Goal: Task Accomplishment & Management: Complete application form

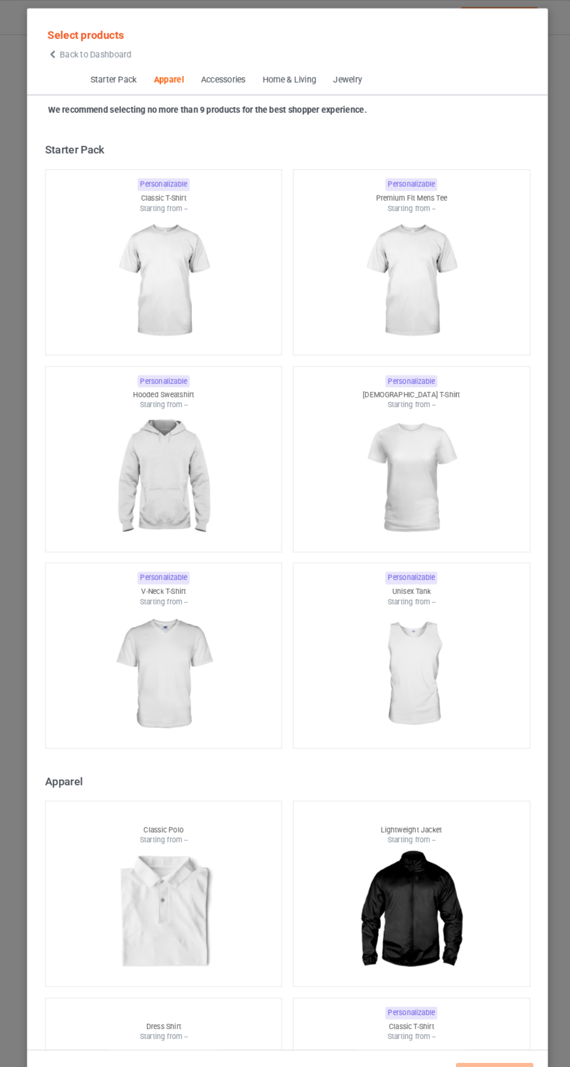
scroll to position [623, 0]
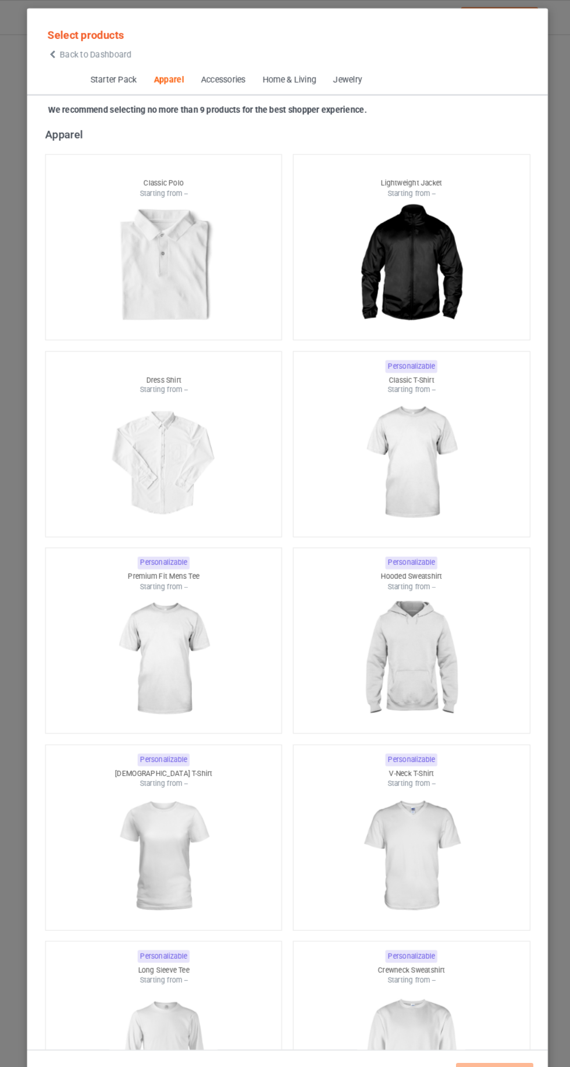
click at [69, 54] on span "Back to Dashboard" at bounding box center [100, 52] width 69 height 9
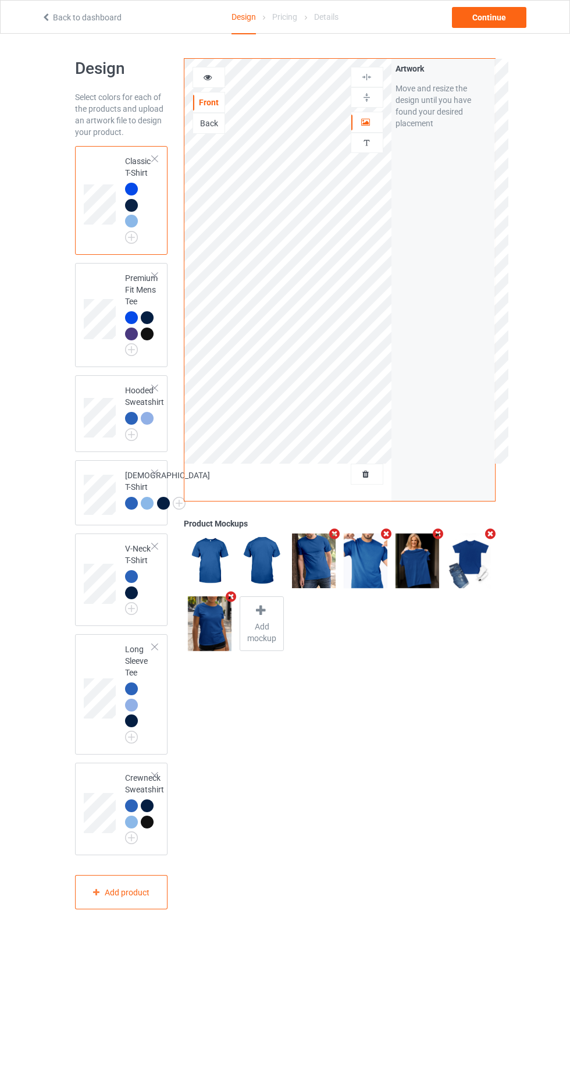
click at [0, 0] on img at bounding box center [0, 0] width 0 height 0
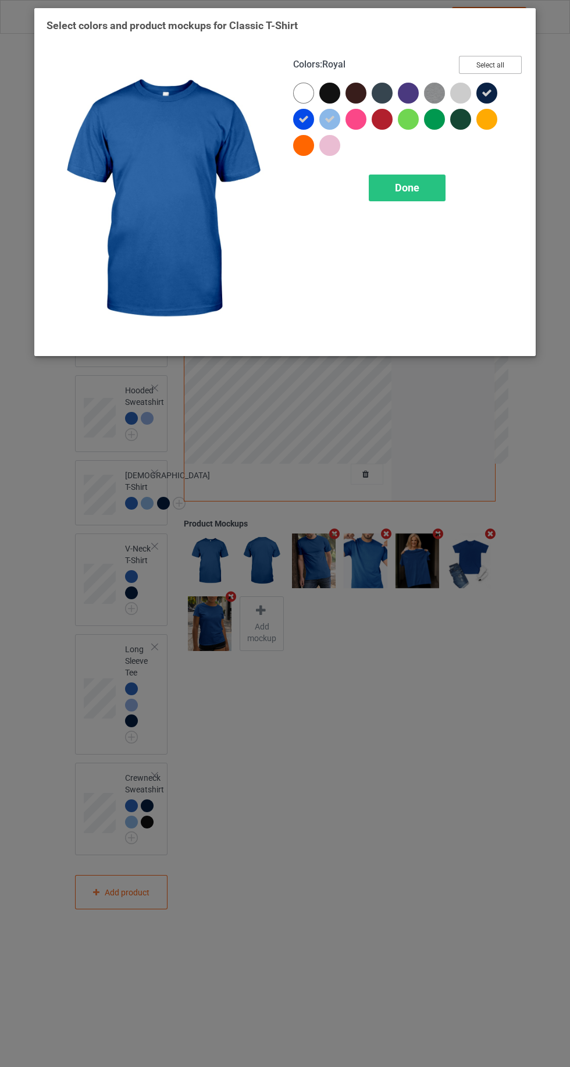
click at [494, 64] on button "Select all" at bounding box center [490, 65] width 63 height 18
click at [506, 66] on button "Reset to Default" at bounding box center [480, 65] width 84 height 18
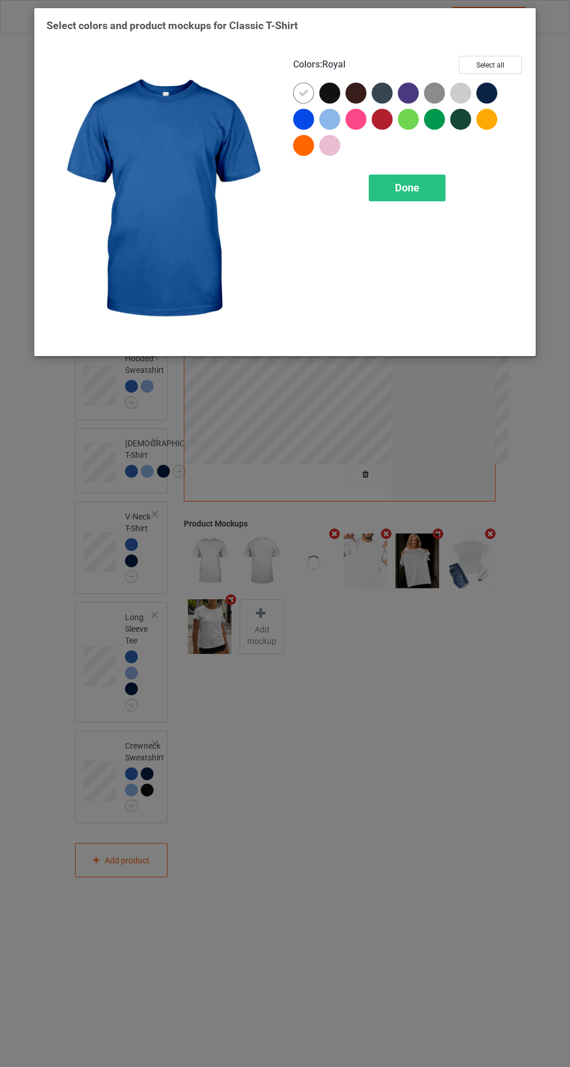
click at [327, 127] on div at bounding box center [330, 119] width 21 height 21
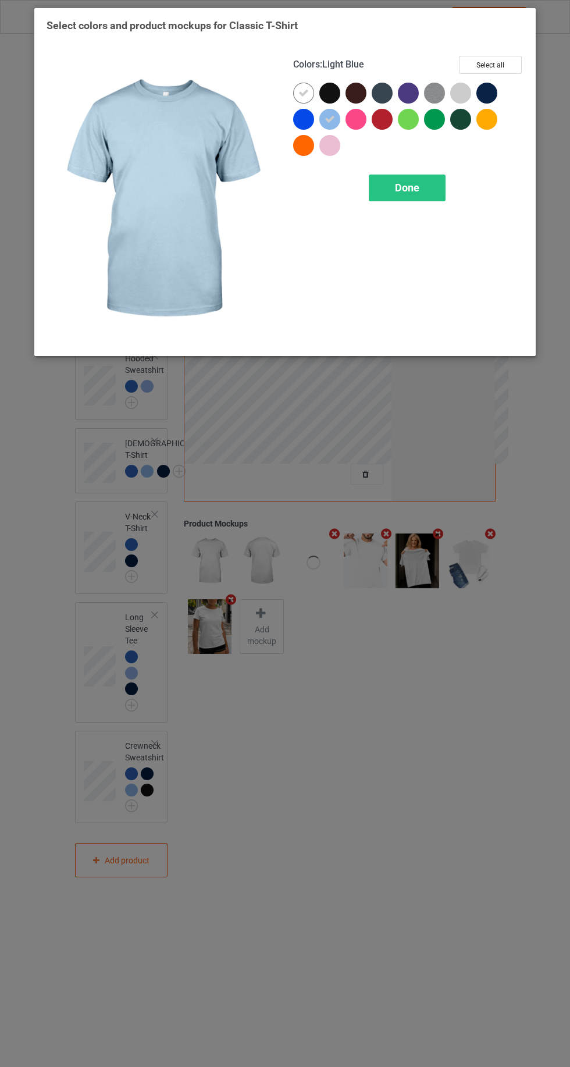
click at [297, 127] on div at bounding box center [306, 122] width 26 height 26
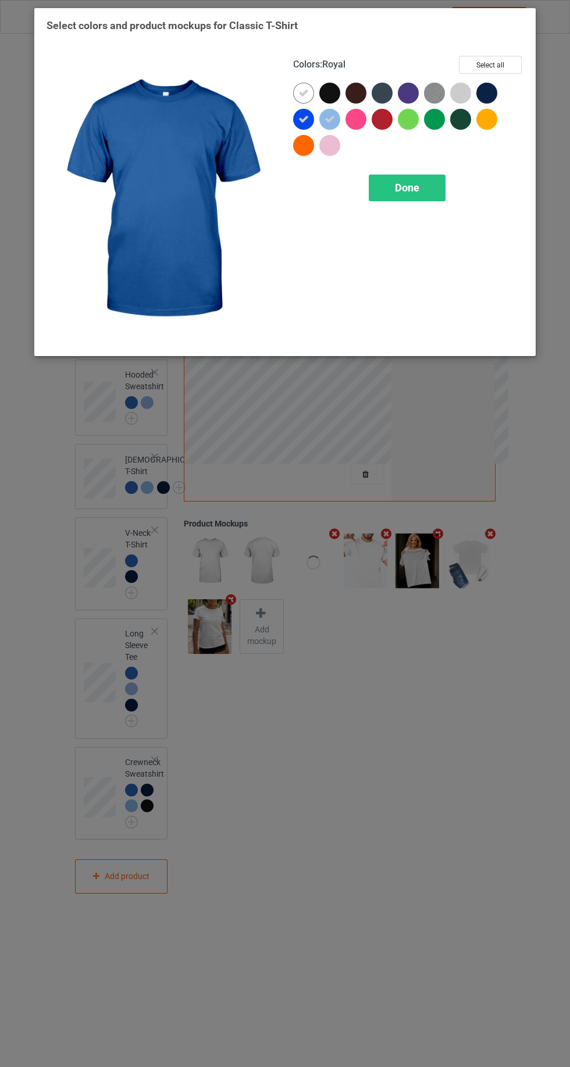
click at [303, 93] on icon at bounding box center [304, 93] width 10 height 10
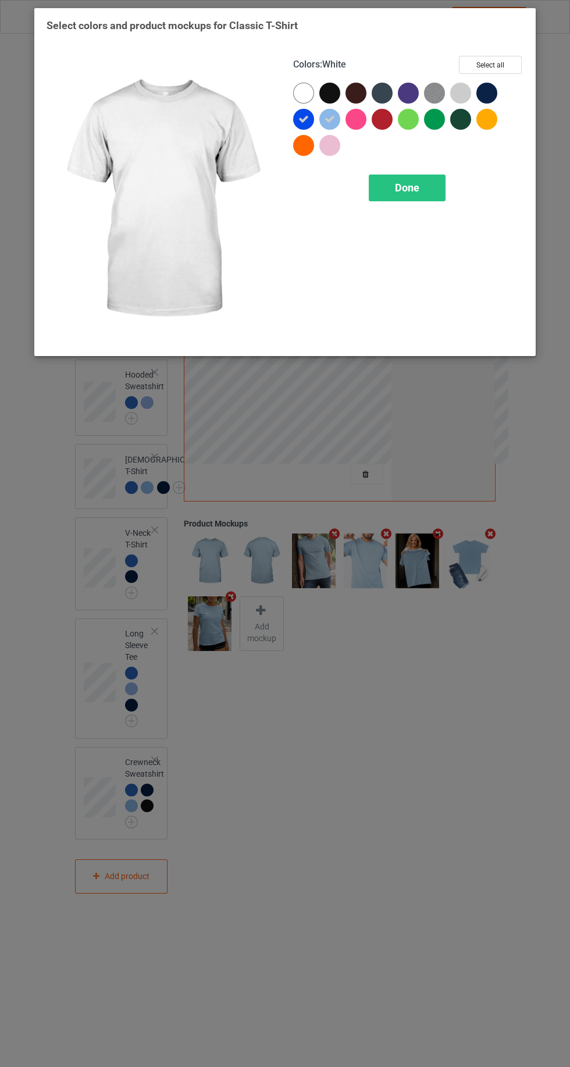
click at [499, 92] on div at bounding box center [490, 96] width 26 height 26
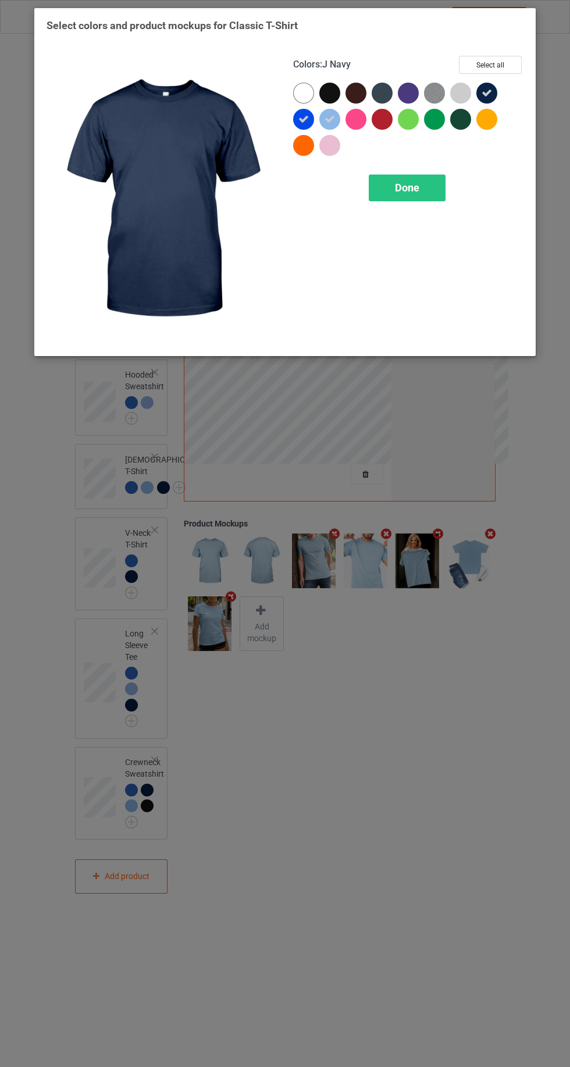
click at [405, 91] on div at bounding box center [408, 93] width 21 height 21
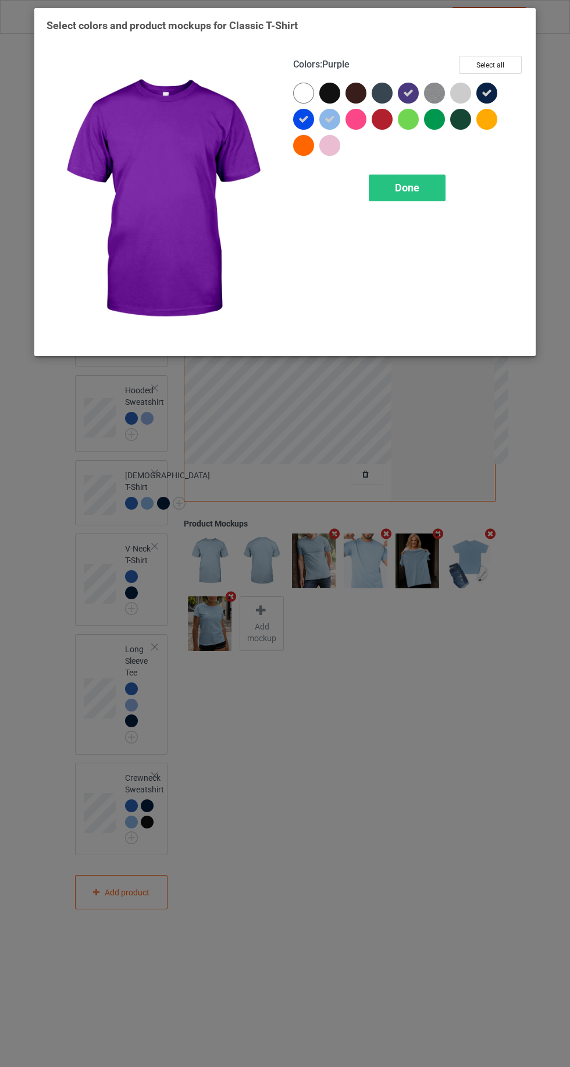
click at [372, 98] on div at bounding box center [385, 96] width 26 height 26
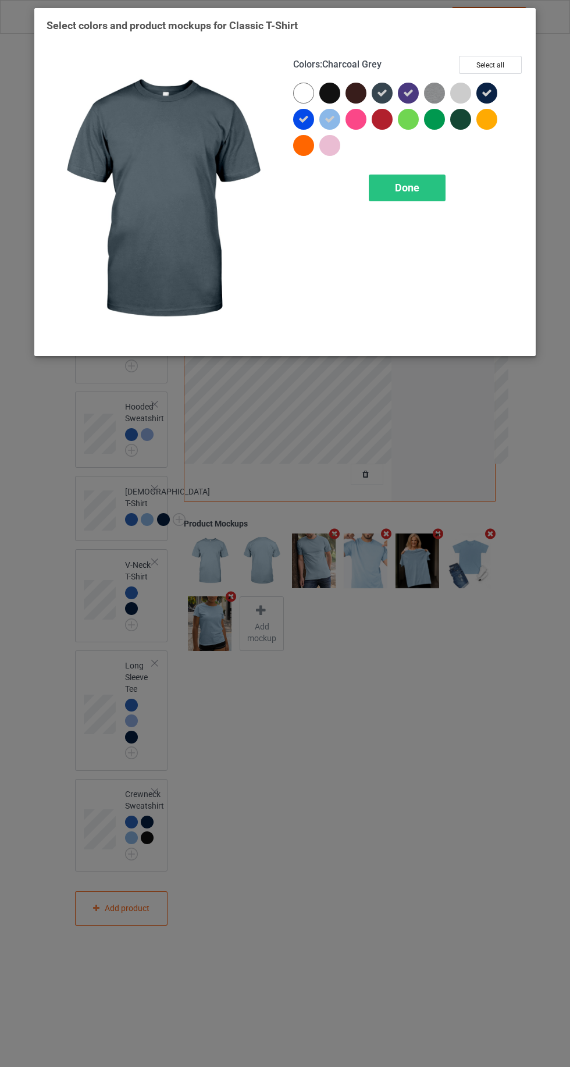
click at [405, 187] on span "Done" at bounding box center [407, 188] width 24 height 12
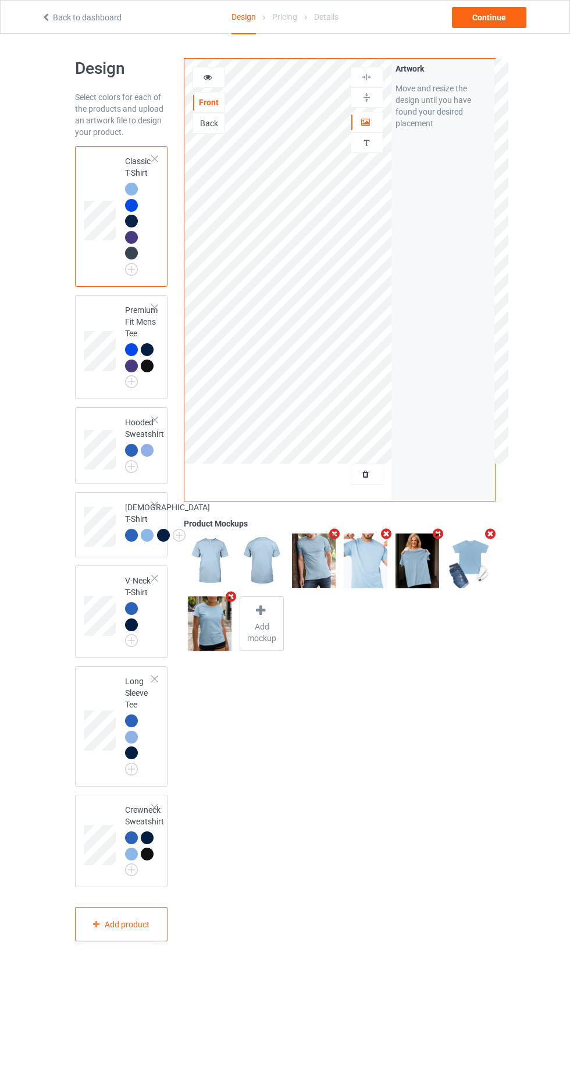
click at [0, 0] on img at bounding box center [0, 0] width 0 height 0
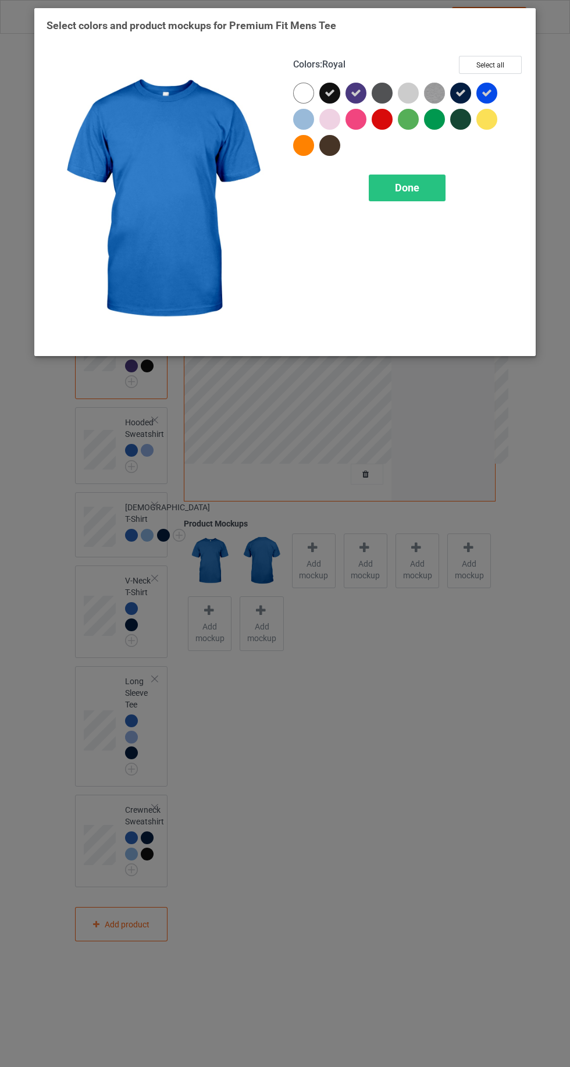
click at [302, 115] on div at bounding box center [303, 119] width 21 height 21
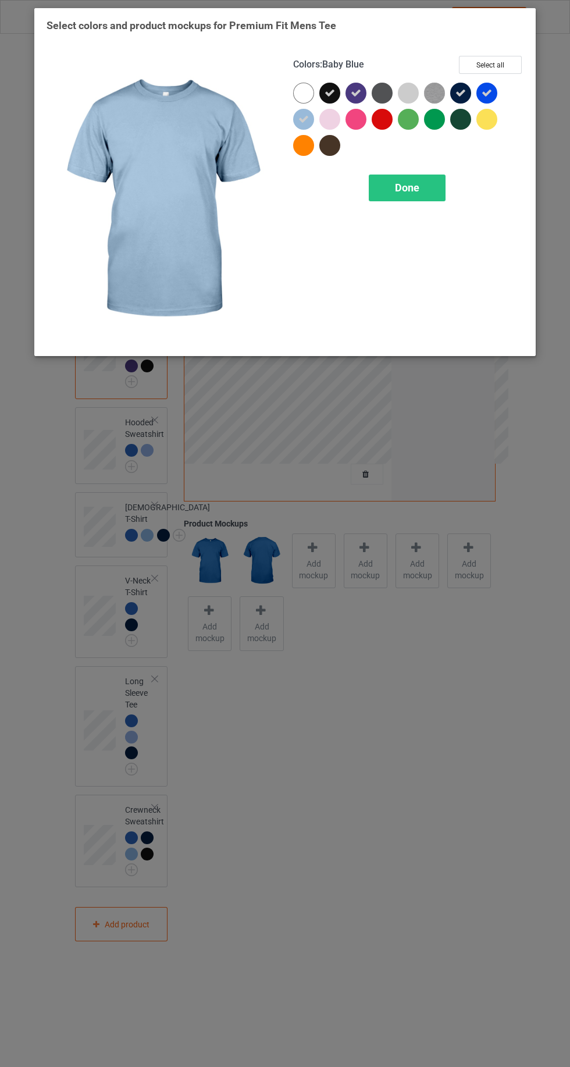
click at [329, 97] on icon at bounding box center [330, 93] width 10 height 10
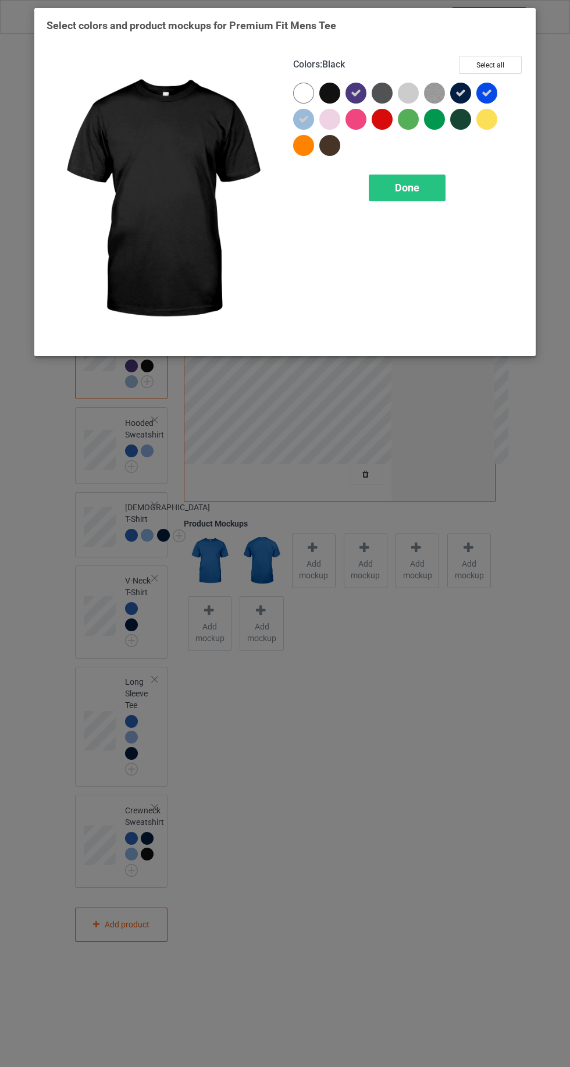
click at [356, 93] on icon at bounding box center [356, 93] width 10 height 10
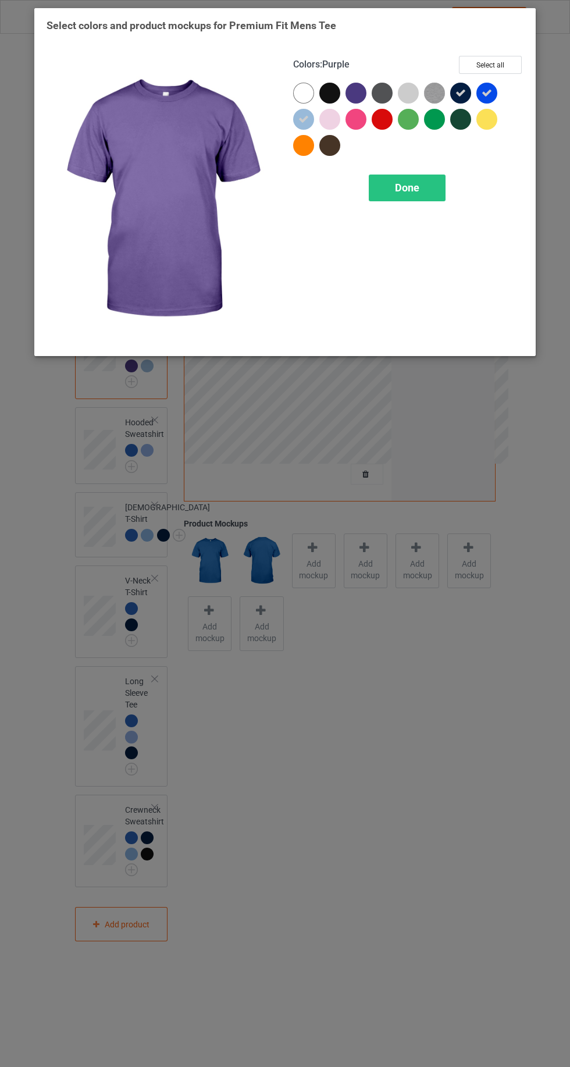
click at [460, 94] on icon at bounding box center [461, 93] width 10 height 10
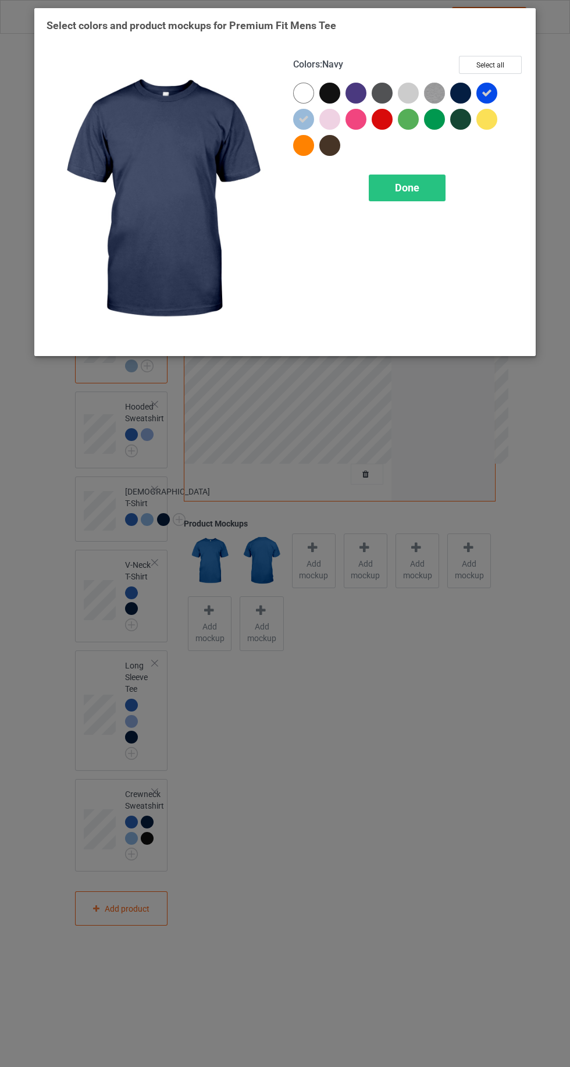
click at [487, 91] on icon at bounding box center [487, 93] width 10 height 10
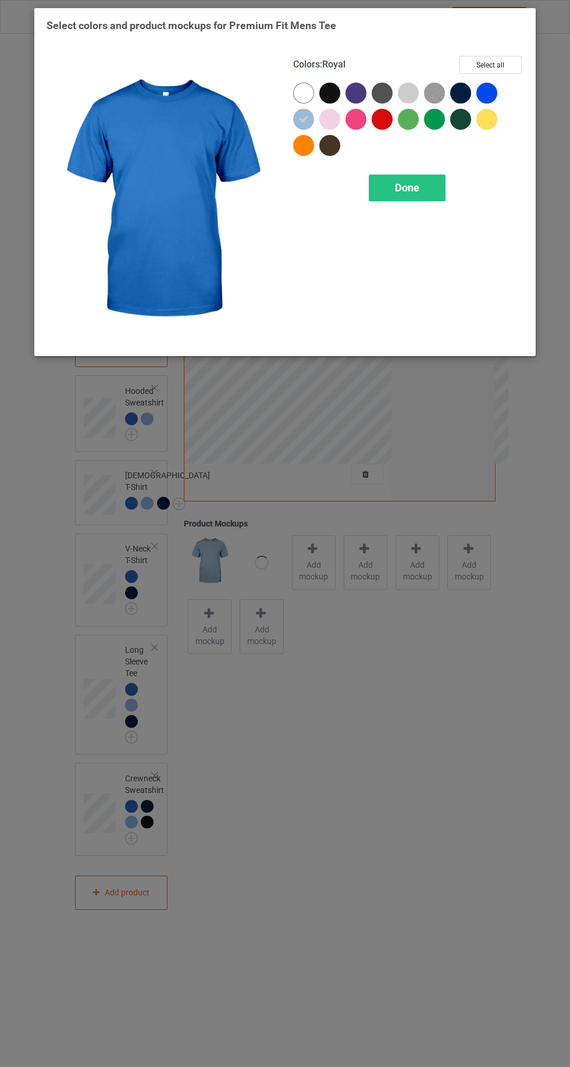
click at [487, 97] on div at bounding box center [487, 93] width 21 height 21
click at [410, 185] on span "Done" at bounding box center [407, 188] width 24 height 12
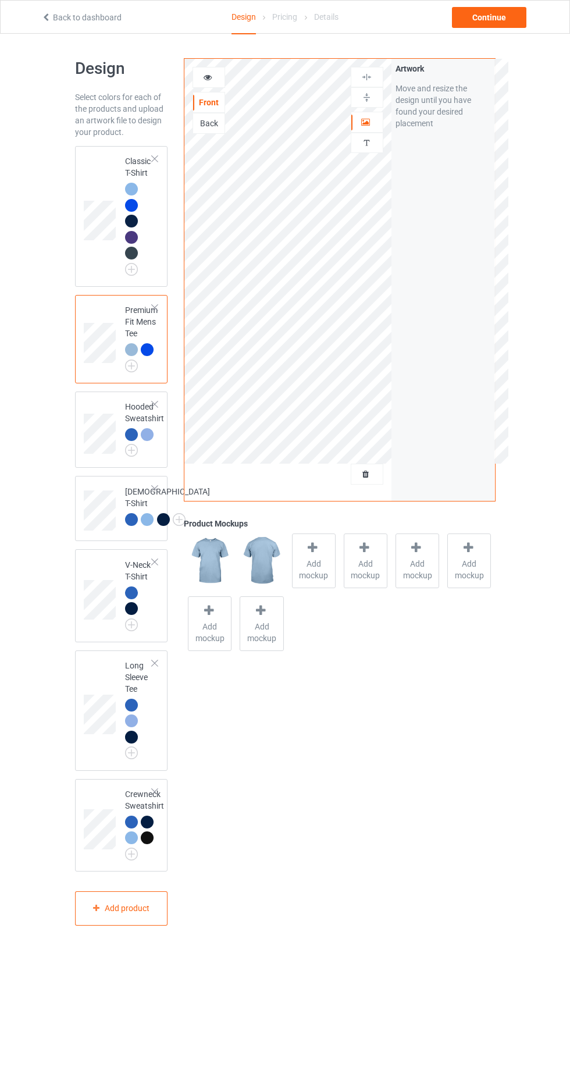
click at [0, 0] on img at bounding box center [0, 0] width 0 height 0
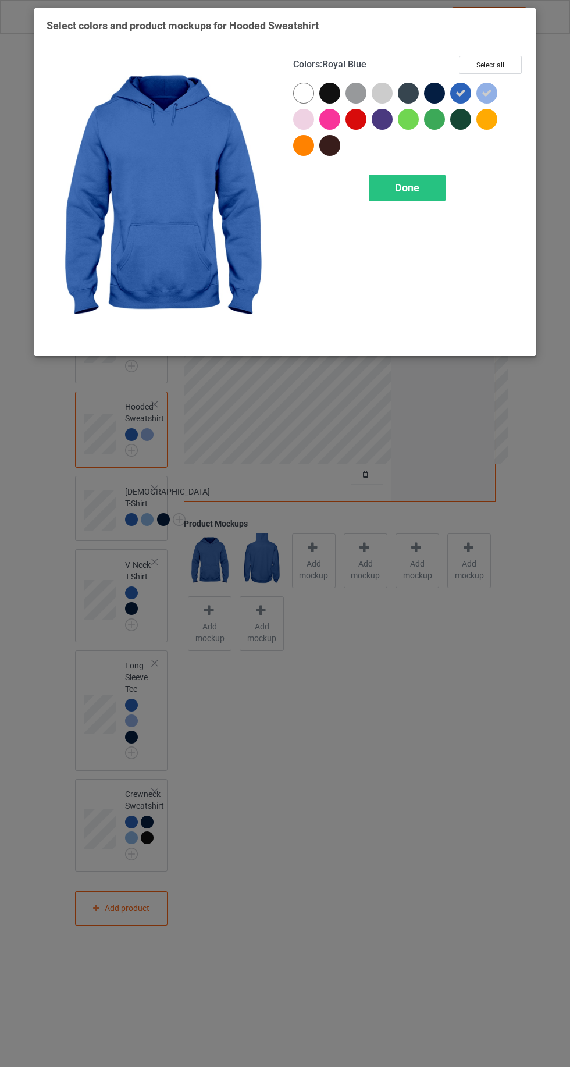
click at [461, 93] on icon at bounding box center [461, 93] width 10 height 10
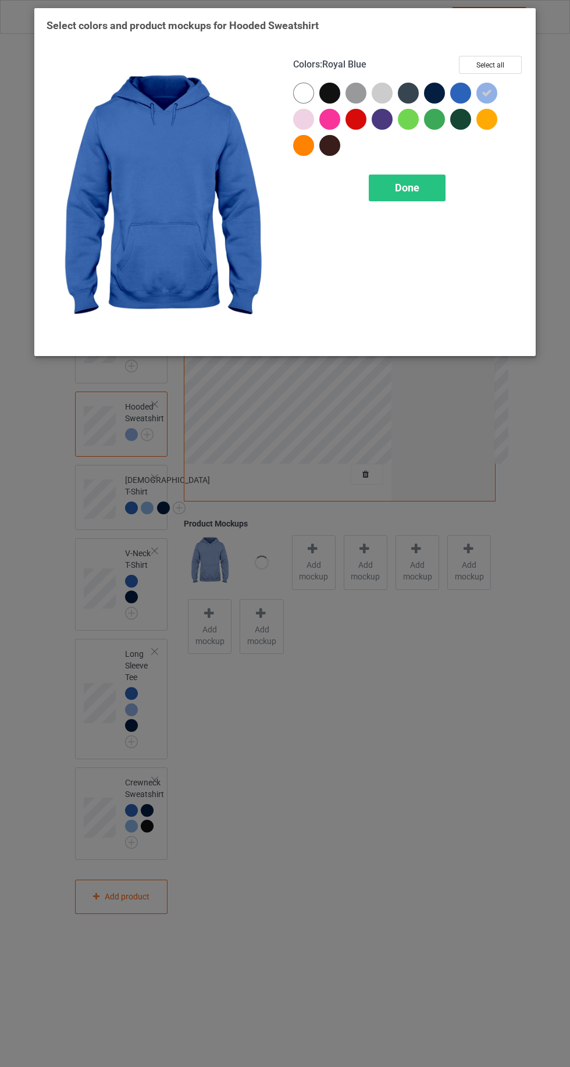
click at [457, 88] on div at bounding box center [460, 93] width 21 height 21
click at [415, 191] on span "Done" at bounding box center [407, 188] width 24 height 12
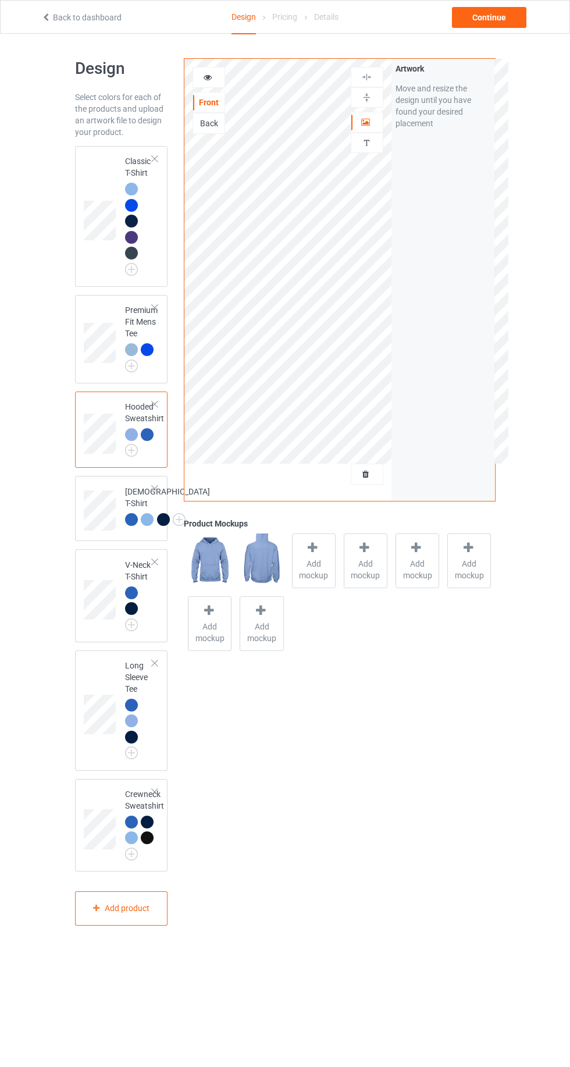
click at [130, 189] on div at bounding box center [131, 189] width 13 height 13
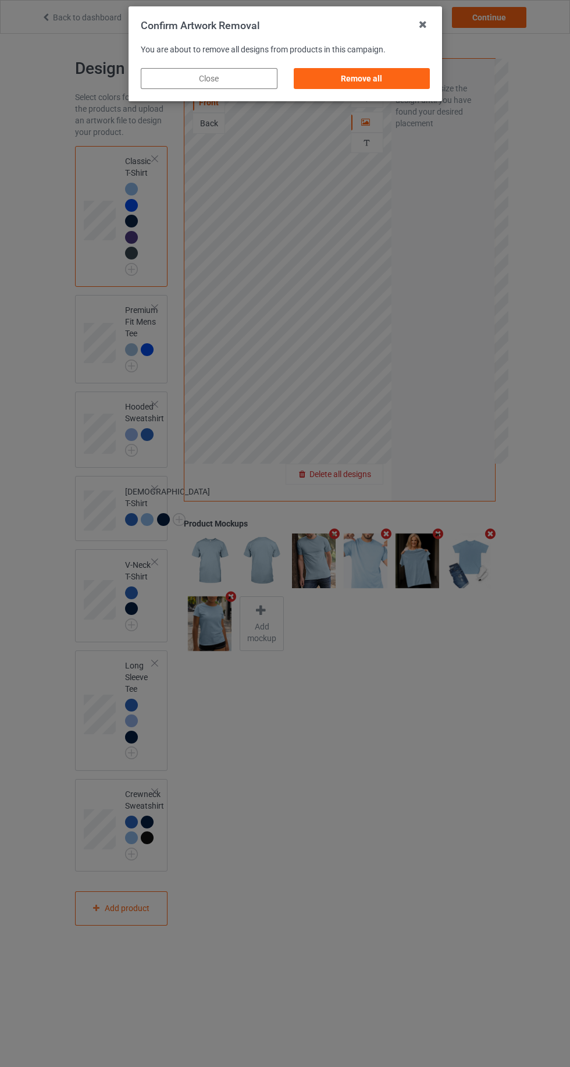
click at [388, 80] on div "Remove all" at bounding box center [361, 78] width 137 height 21
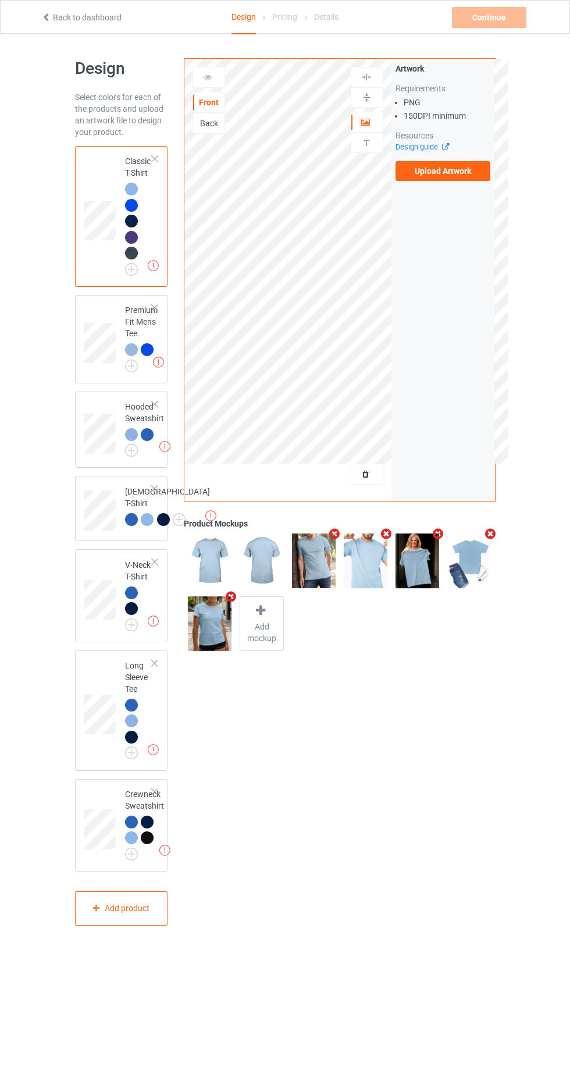
click at [458, 171] on label "Upload Artwork" at bounding box center [443, 171] width 95 height 20
click at [0, 0] on input "Upload Artwork" at bounding box center [0, 0] width 0 height 0
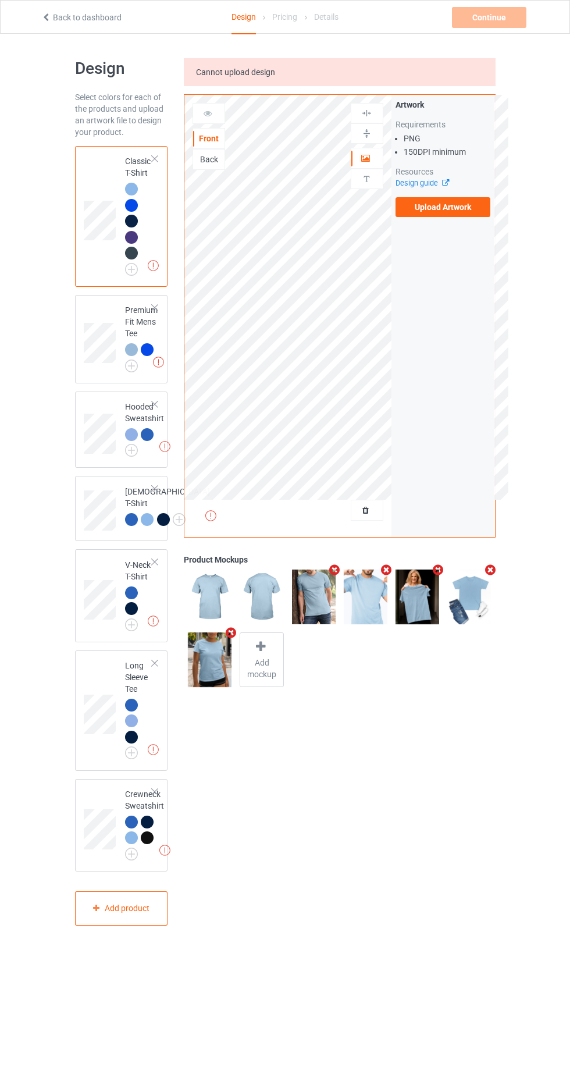
click at [455, 207] on label "Upload Artwork" at bounding box center [443, 207] width 95 height 20
click at [0, 0] on input "Upload Artwork" at bounding box center [0, 0] width 0 height 0
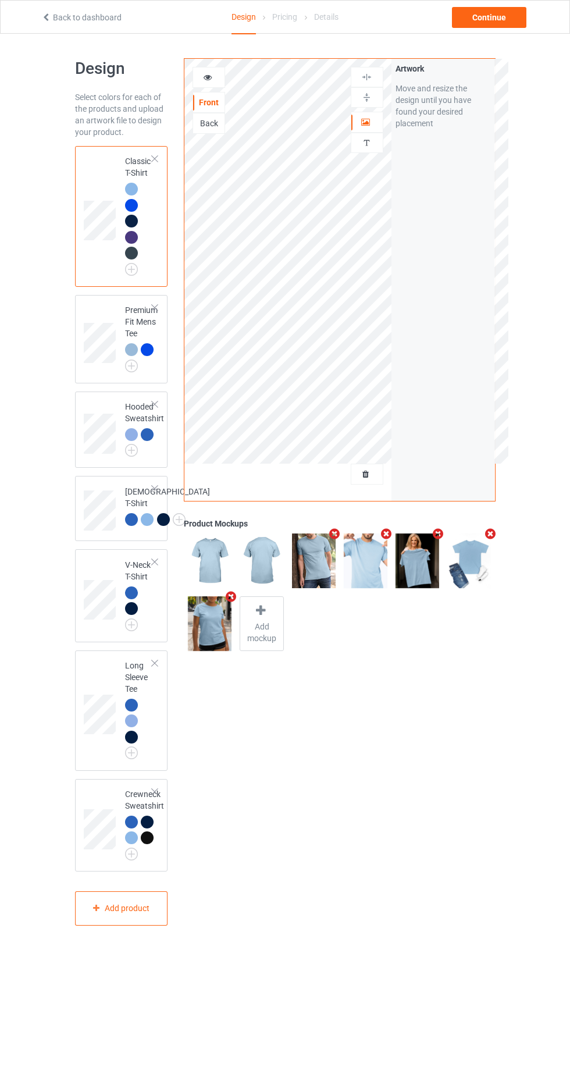
click at [370, 119] on icon at bounding box center [366, 120] width 10 height 8
click at [501, 17] on div "Continue" at bounding box center [489, 17] width 74 height 21
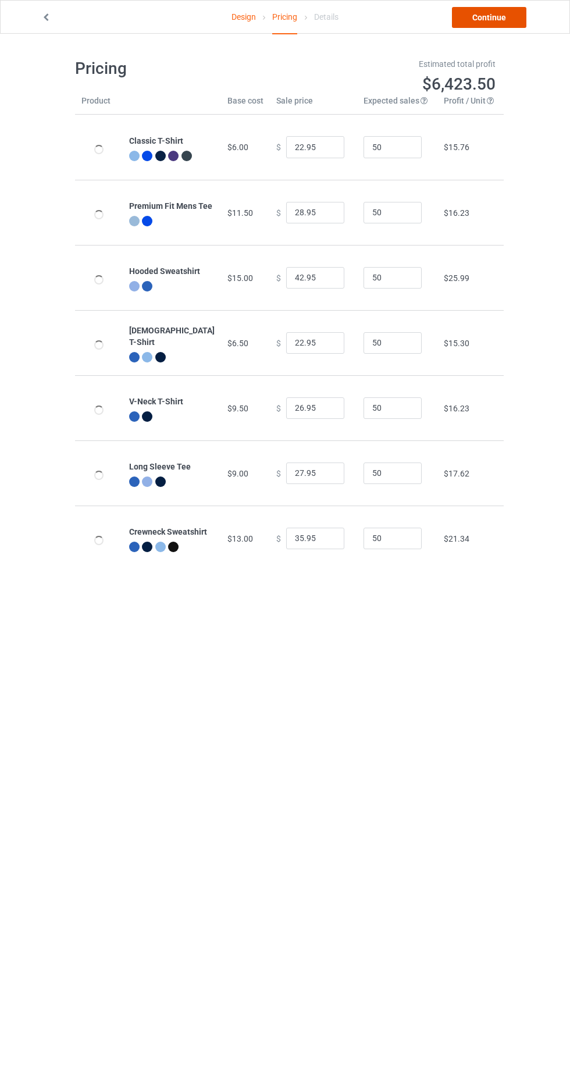
click at [494, 17] on link "Continue" at bounding box center [489, 17] width 74 height 21
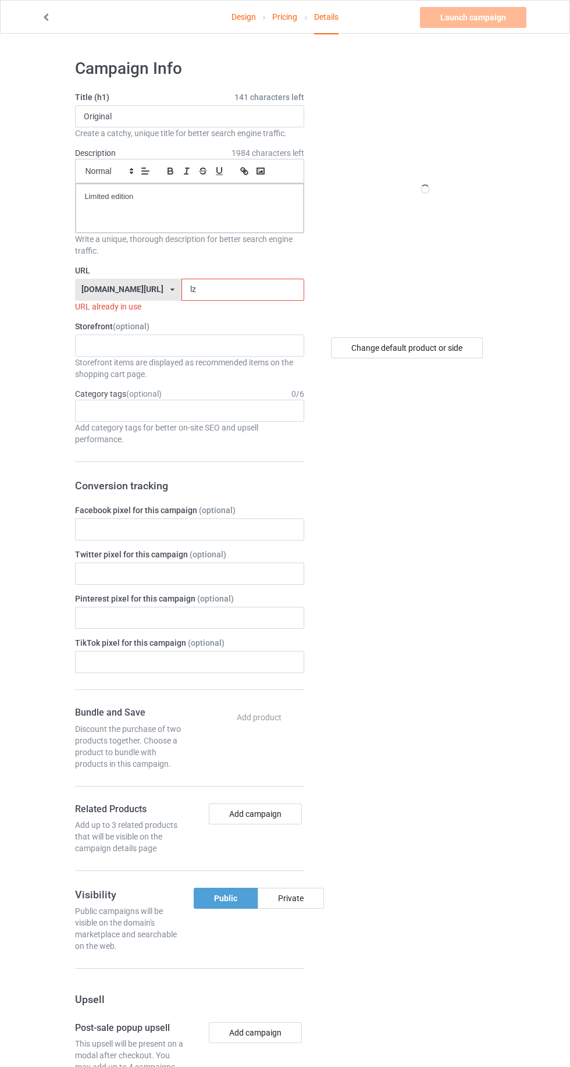
click at [228, 283] on input "lz" at bounding box center [243, 290] width 123 height 22
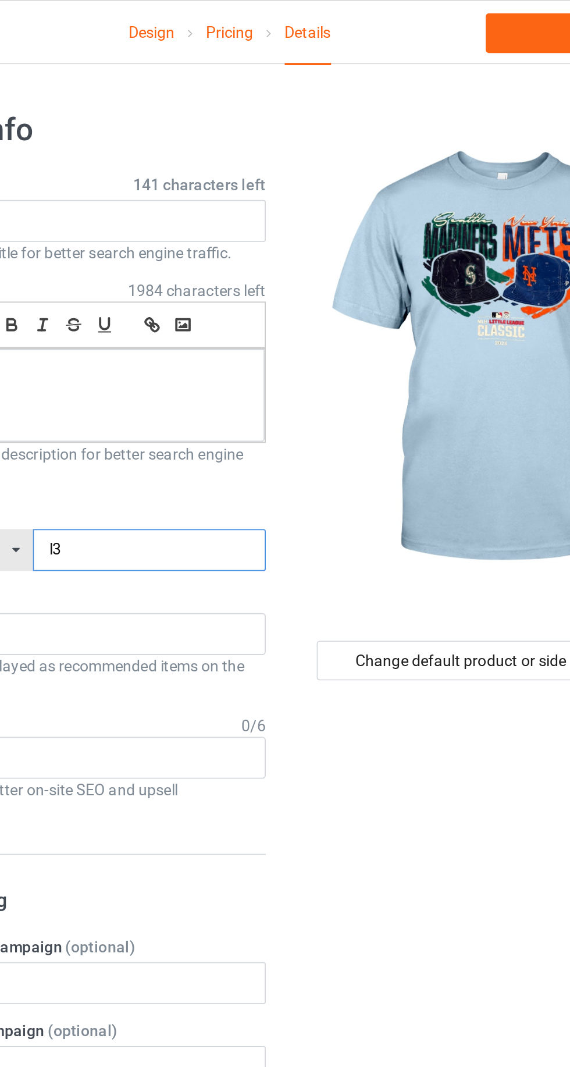
type input "l30"
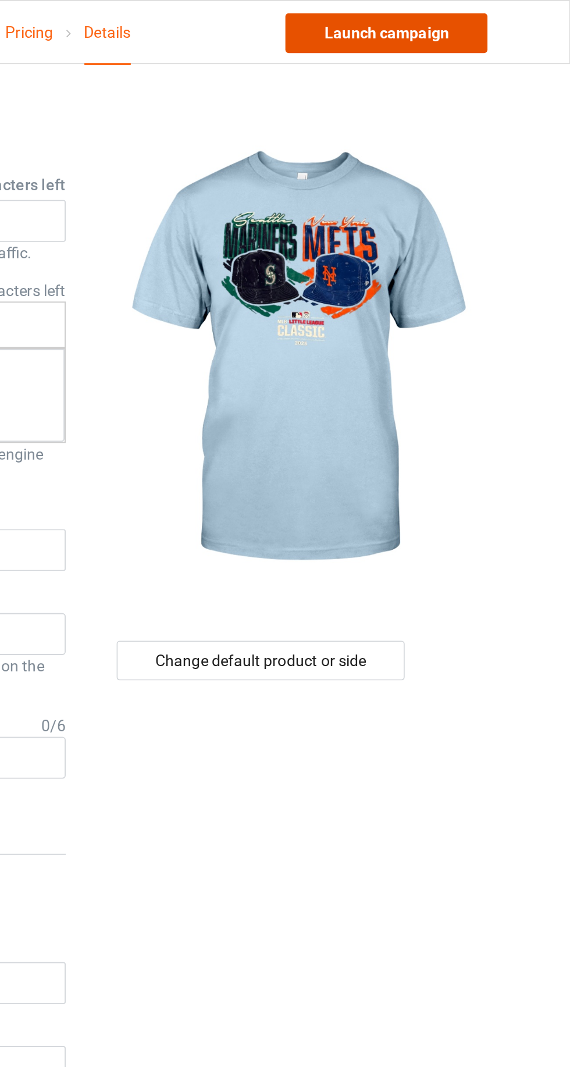
click at [487, 24] on link "Launch campaign" at bounding box center [473, 17] width 107 height 21
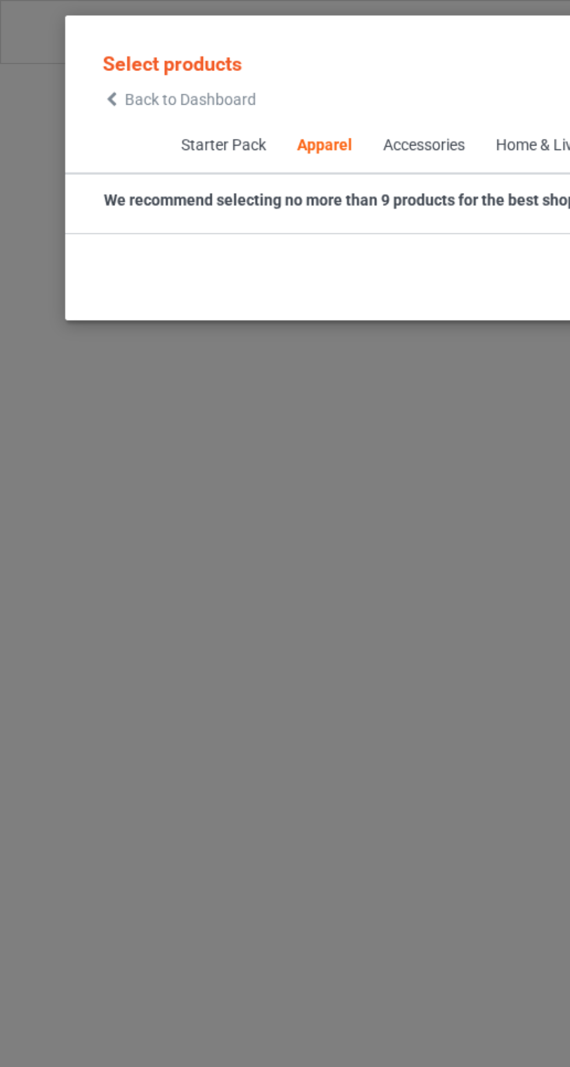
click at [61, 56] on icon at bounding box center [59, 52] width 10 height 8
